Goal: Task Accomplishment & Management: Use online tool/utility

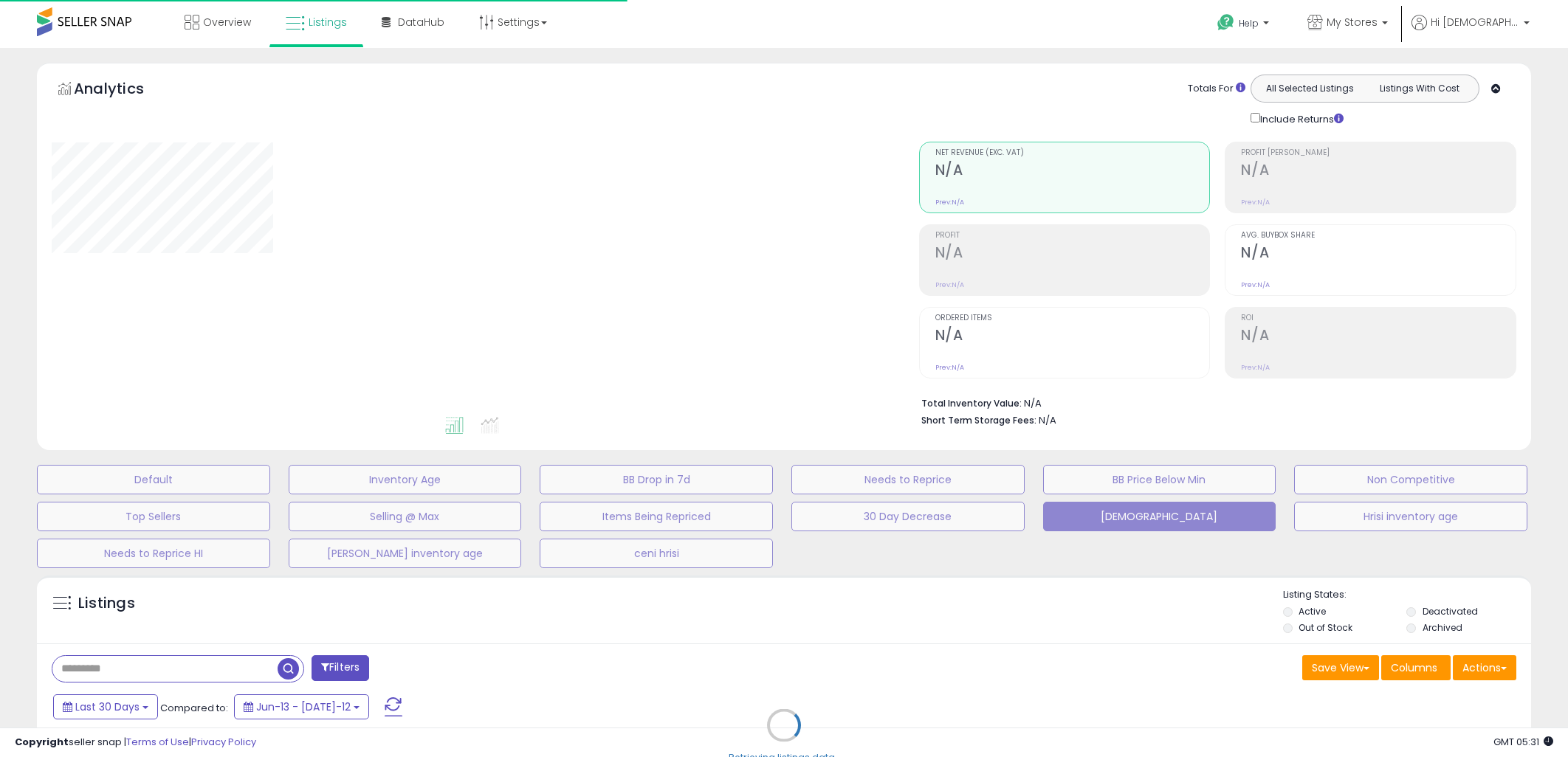
type input "**********"
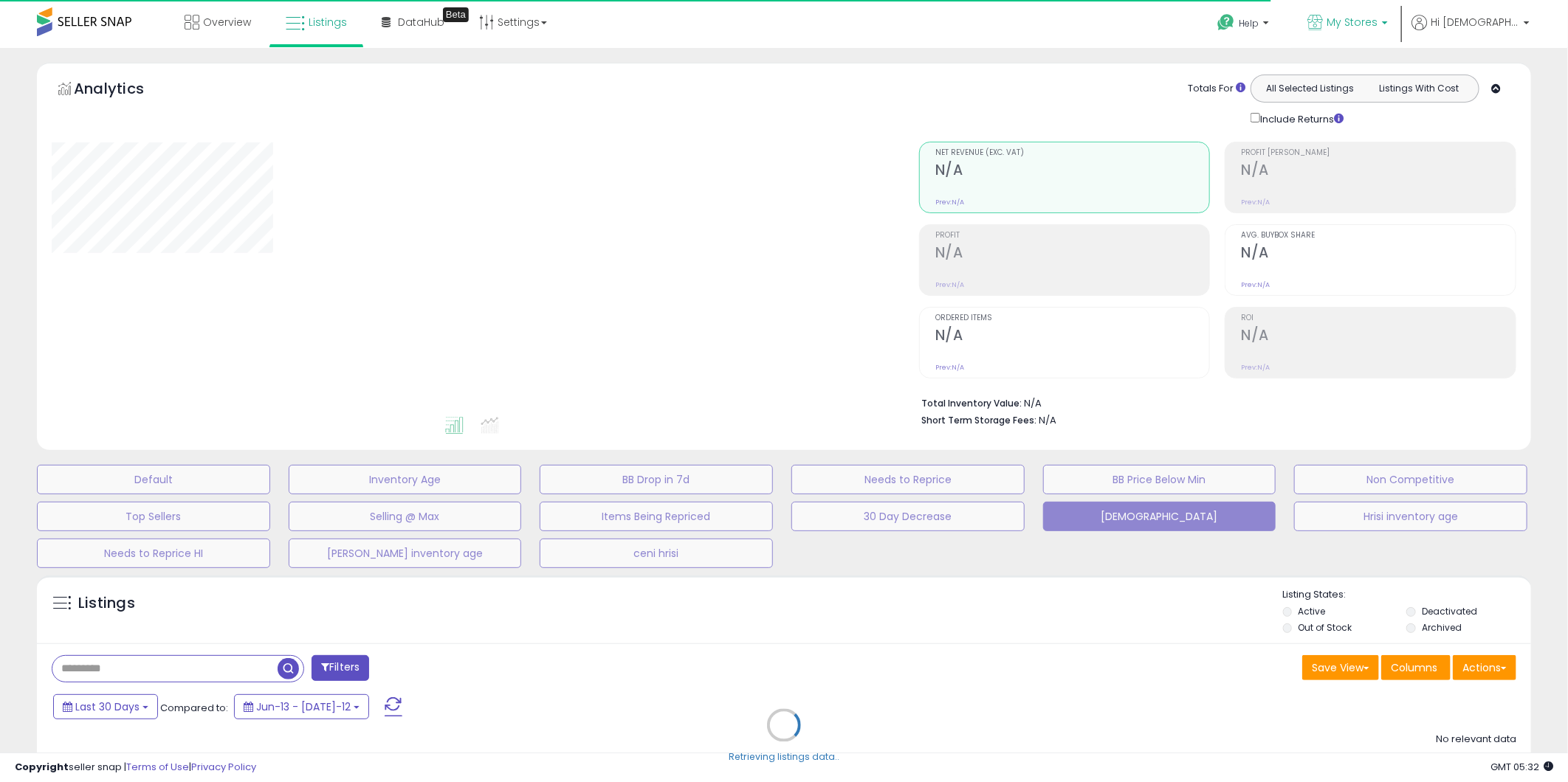
type input "**********"
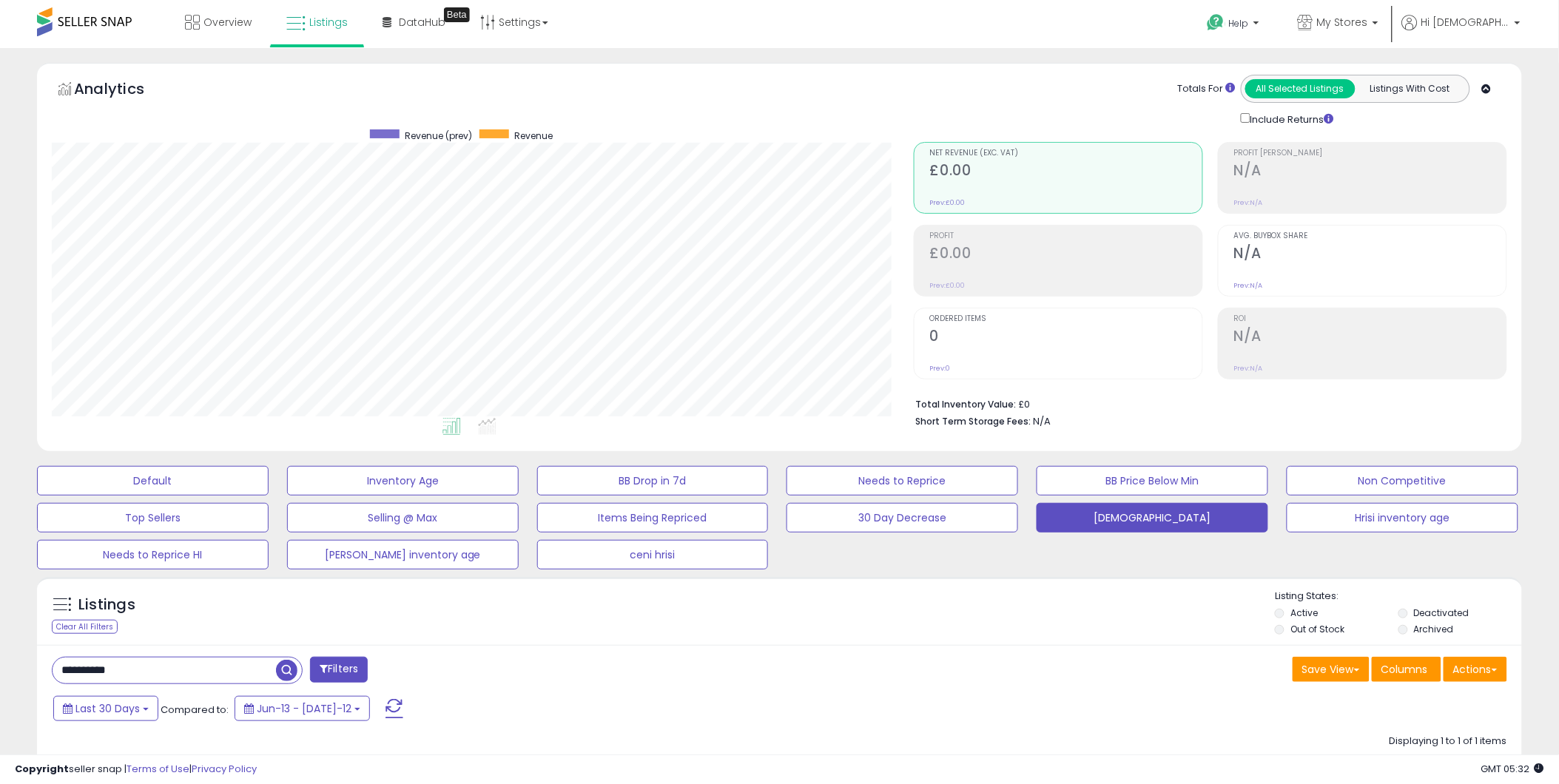
scroll to position [303, 862]
click at [1379, 20] on p "My Stores" at bounding box center [1338, 24] width 81 height 19
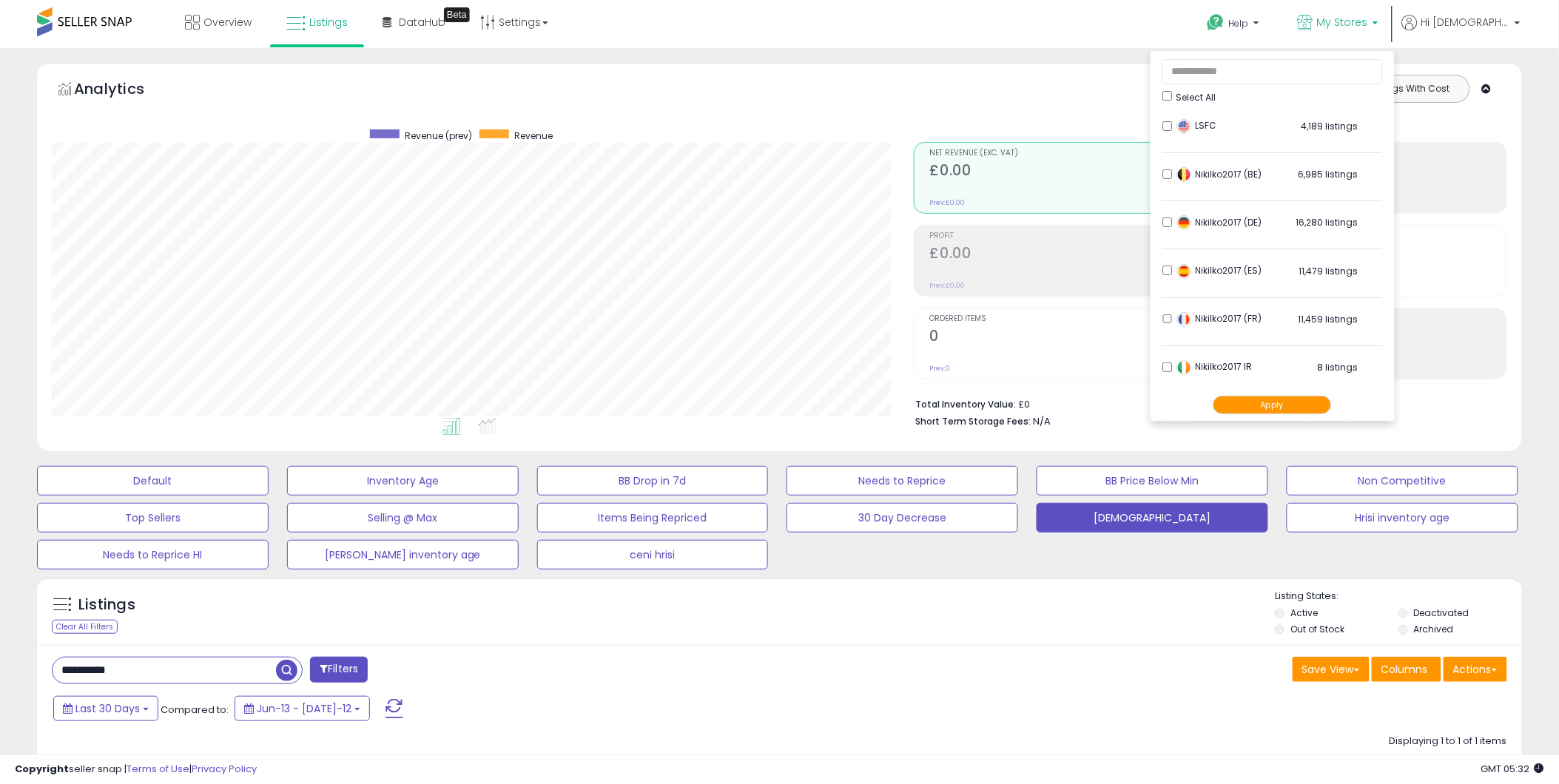
drag, startPoint x: 891, startPoint y: 703, endPoint x: 921, endPoint y: 678, distance: 39.1
click at [894, 701] on div "Last 30 Days Compared to: Jun-13 - [DATE]-12" at bounding box center [594, 710] width 1091 height 33
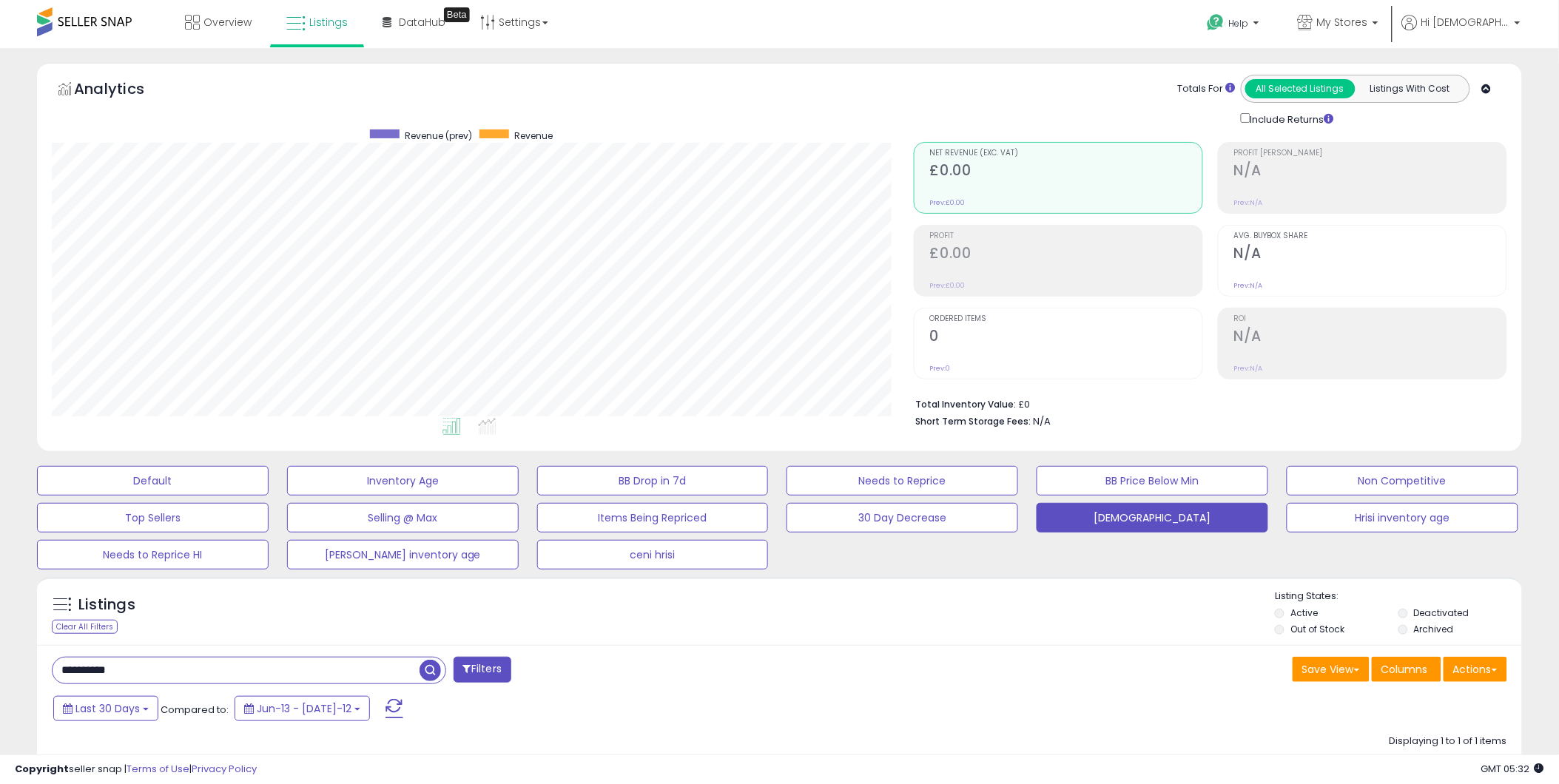
drag, startPoint x: 190, startPoint y: 667, endPoint x: -4, endPoint y: 675, distance: 194.2
click at [0, 675] on html "Unable to login Retrieving listings data.. has not yet accepted the Terms of Us…" at bounding box center [780, 392] width 1559 height 784
click at [430, 673] on span "button" at bounding box center [430, 671] width 22 height 22
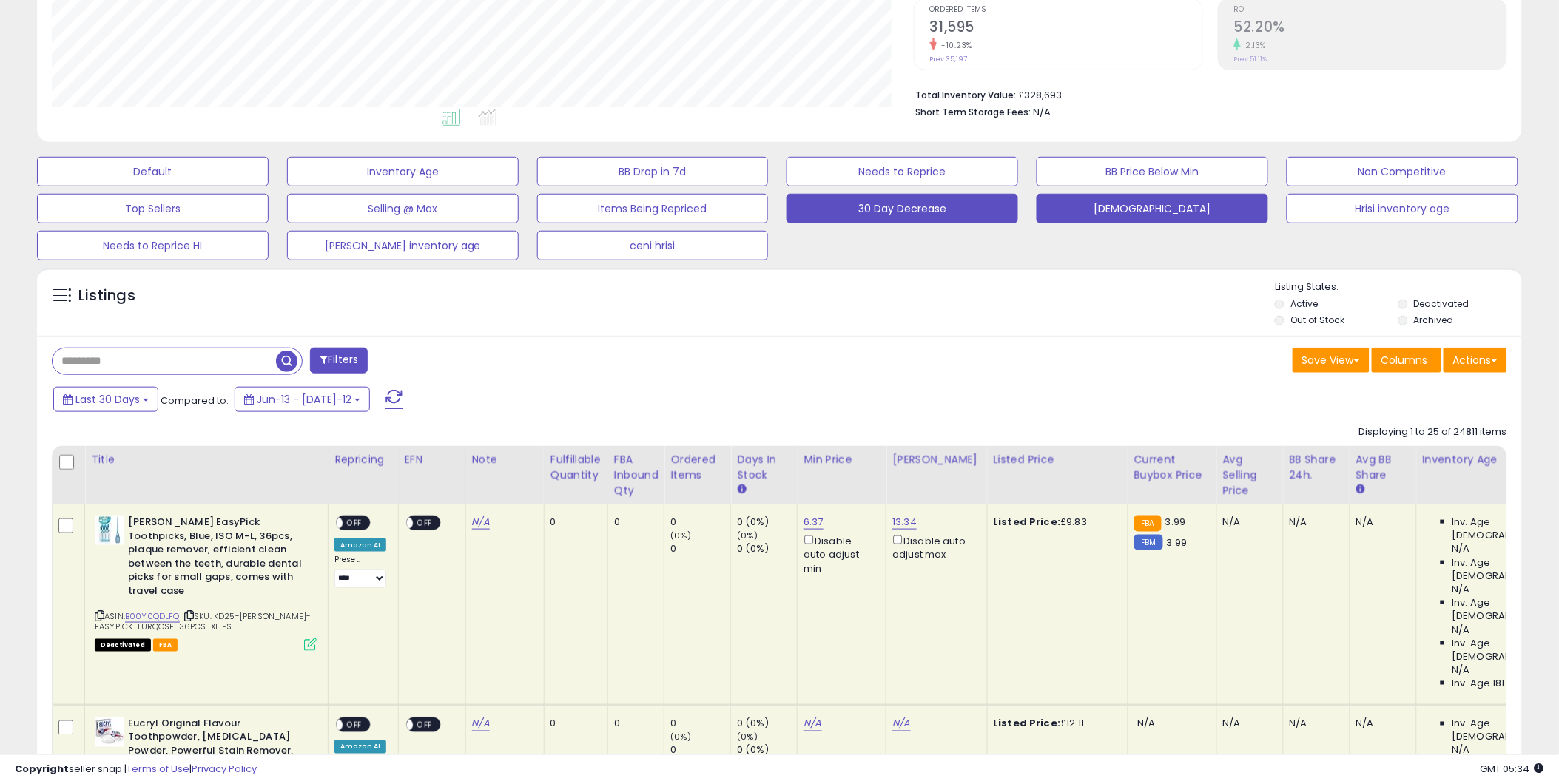
scroll to position [247, 0]
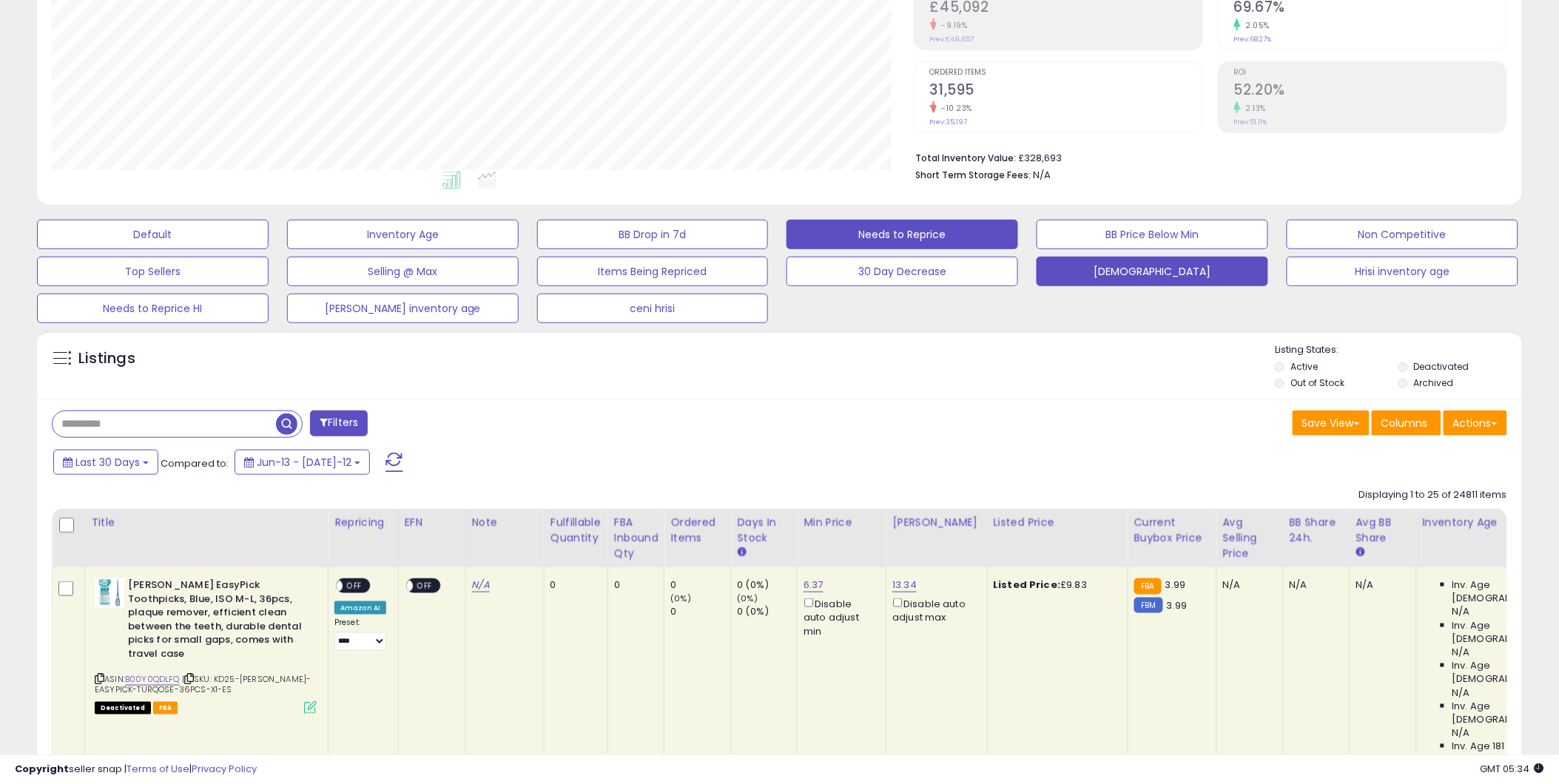
click at [268, 230] on button "Needs to Reprice" at bounding box center [153, 234] width 231 height 29
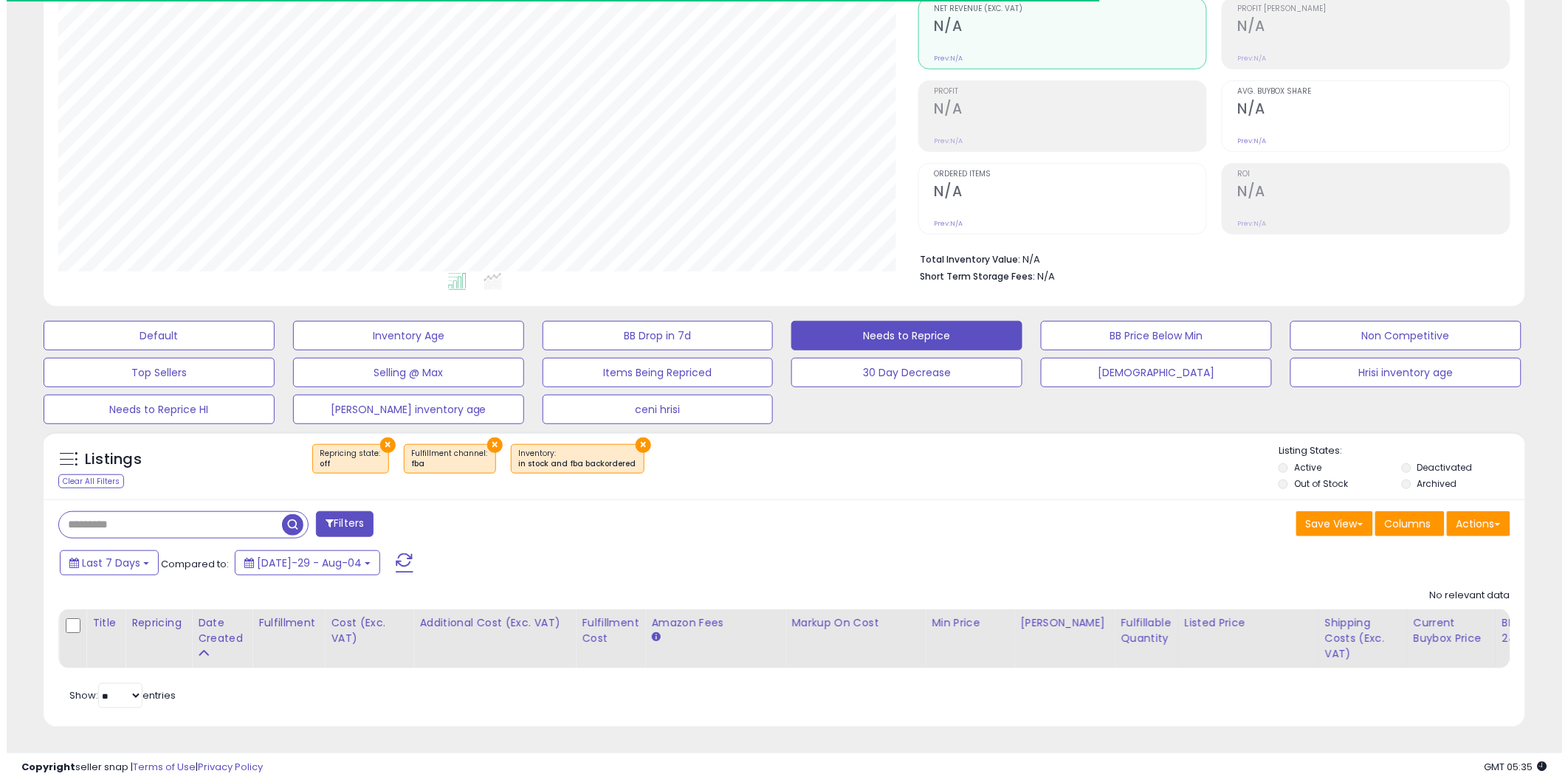
scroll to position [302, 860]
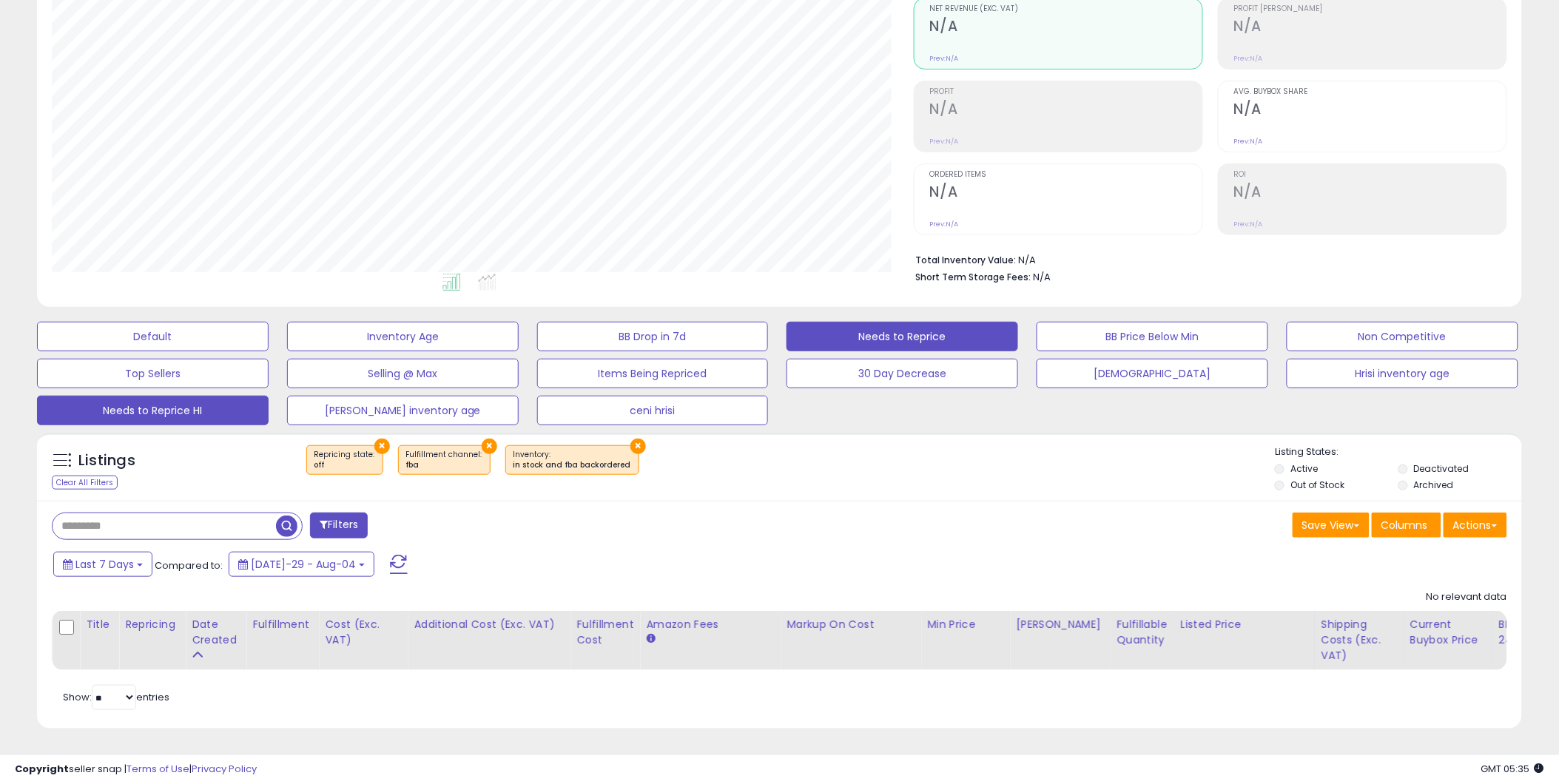
click at [153, 352] on button "Needs to Reprice HI" at bounding box center [153, 336] width 231 height 29
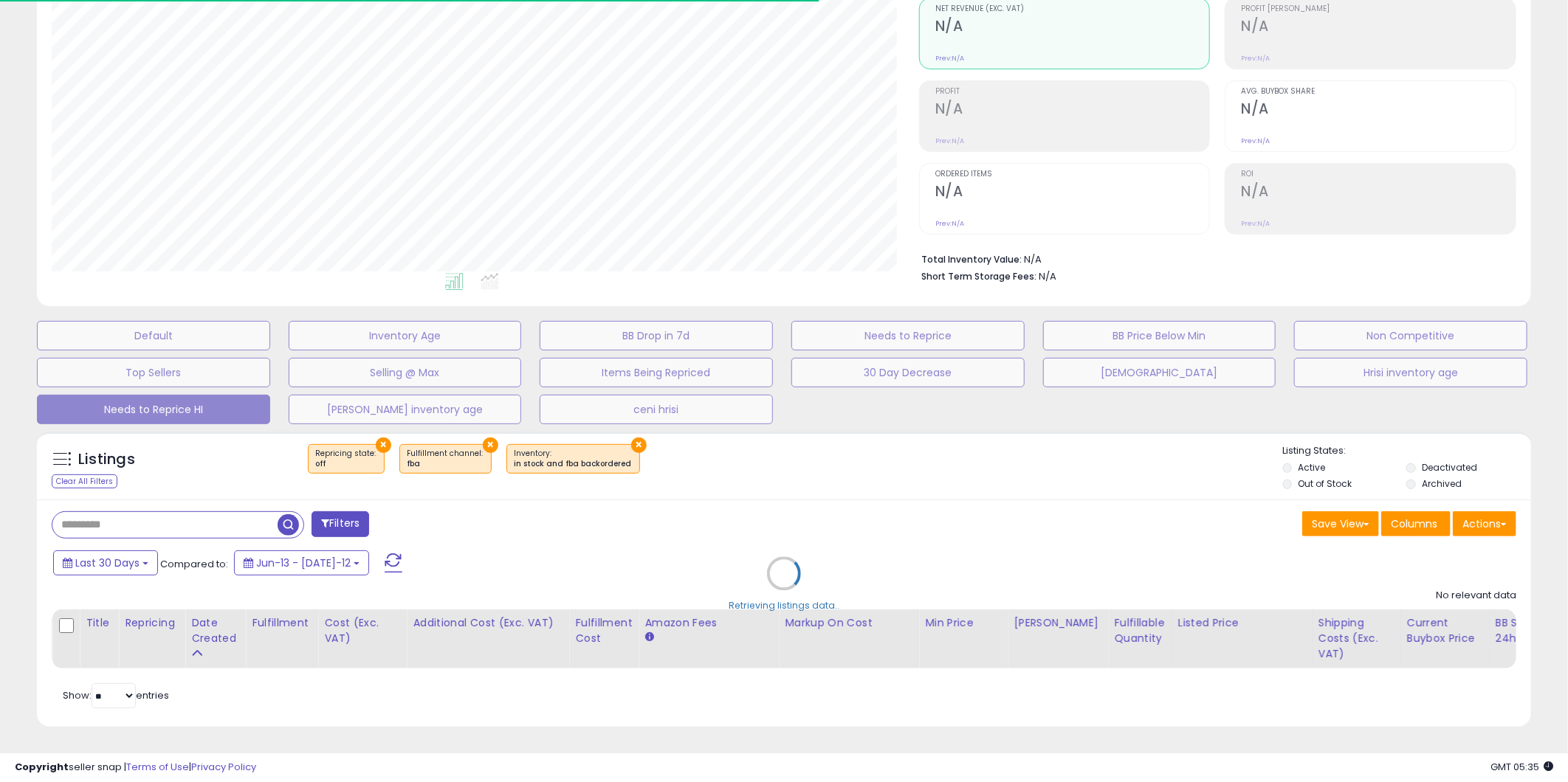
select select "**"
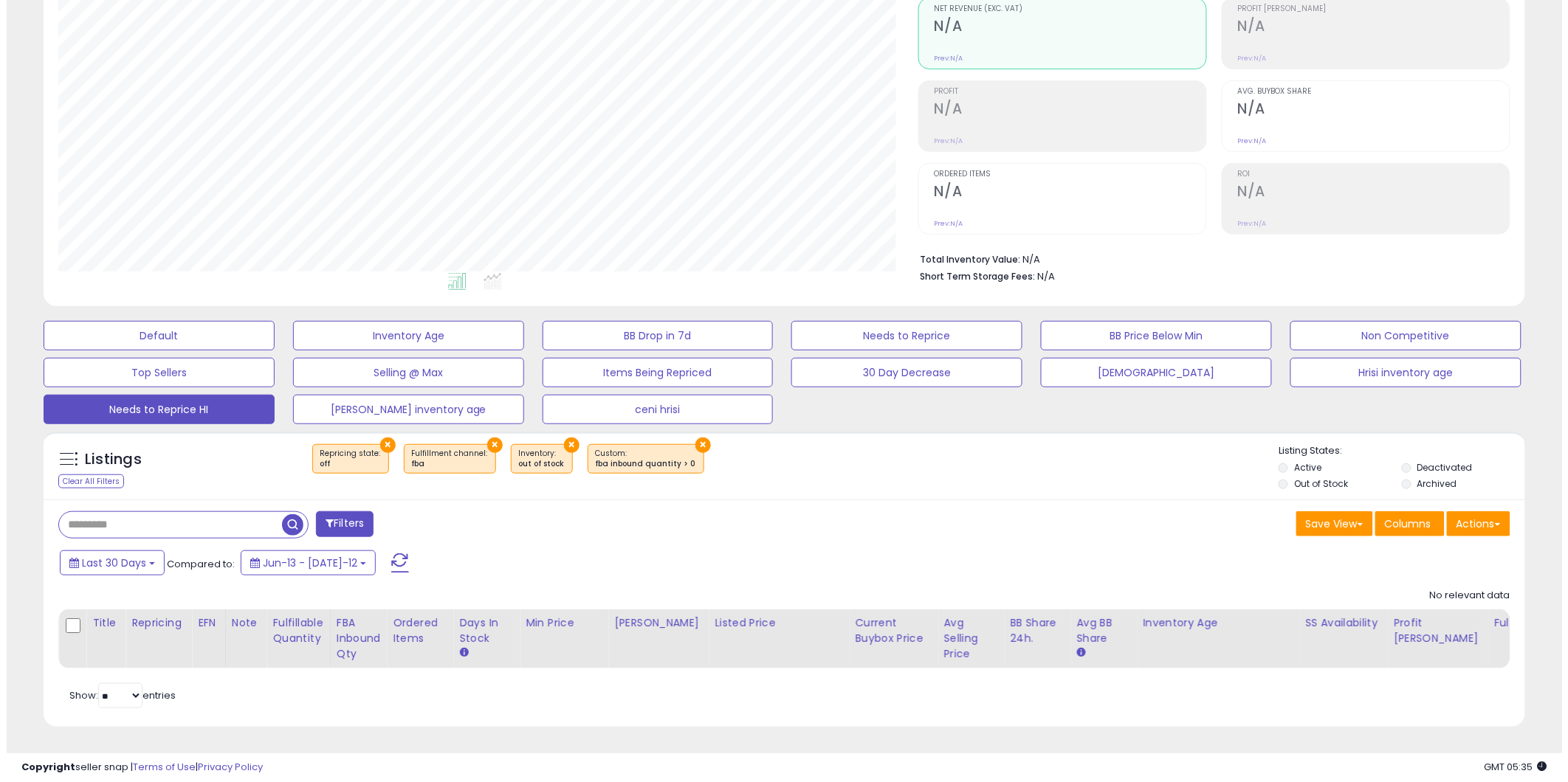
scroll to position [302, 860]
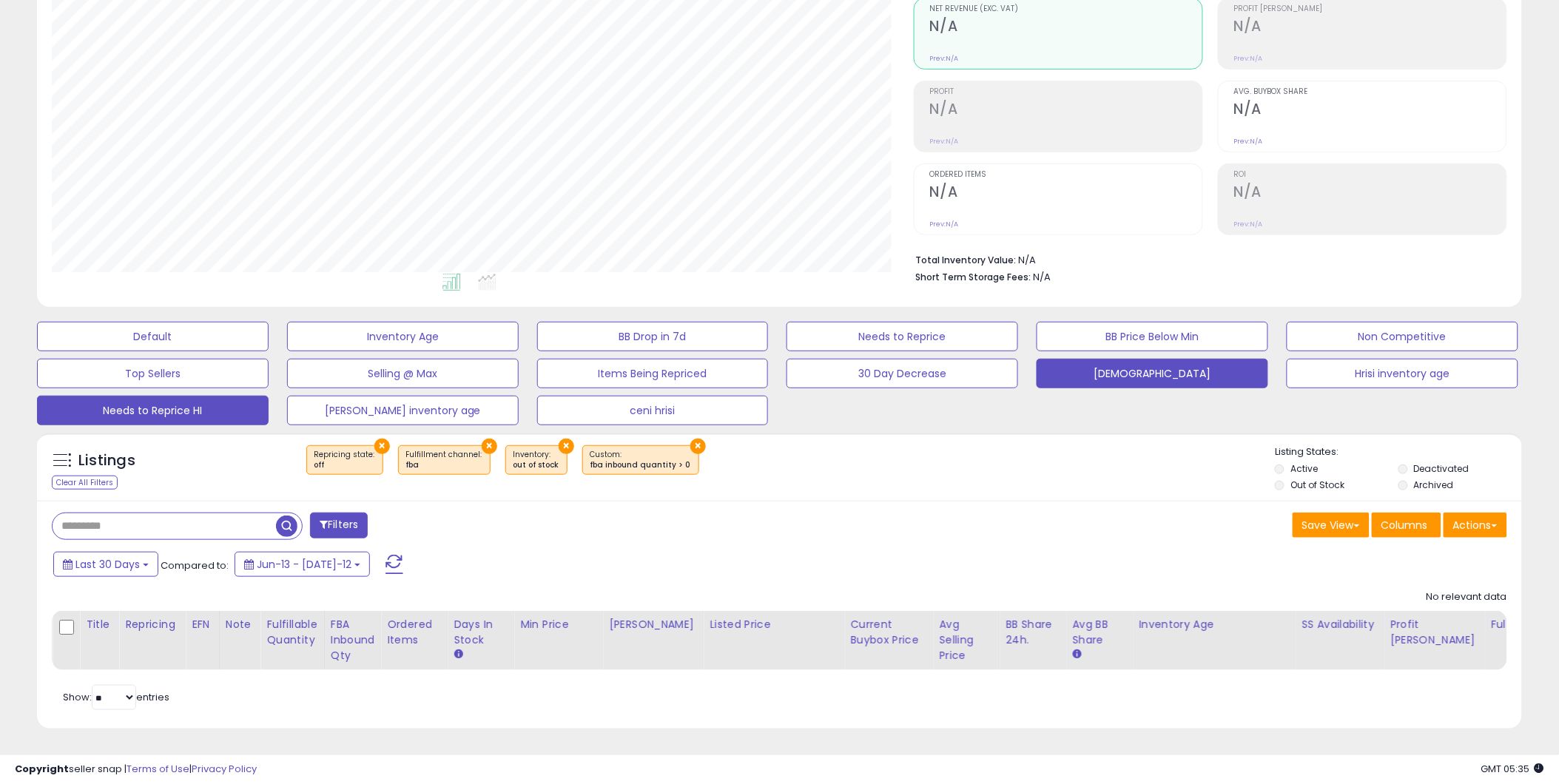
click at [268, 352] on button "[DEMOGRAPHIC_DATA]" at bounding box center [153, 336] width 231 height 29
